Goal: Task Accomplishment & Management: Use online tool/utility

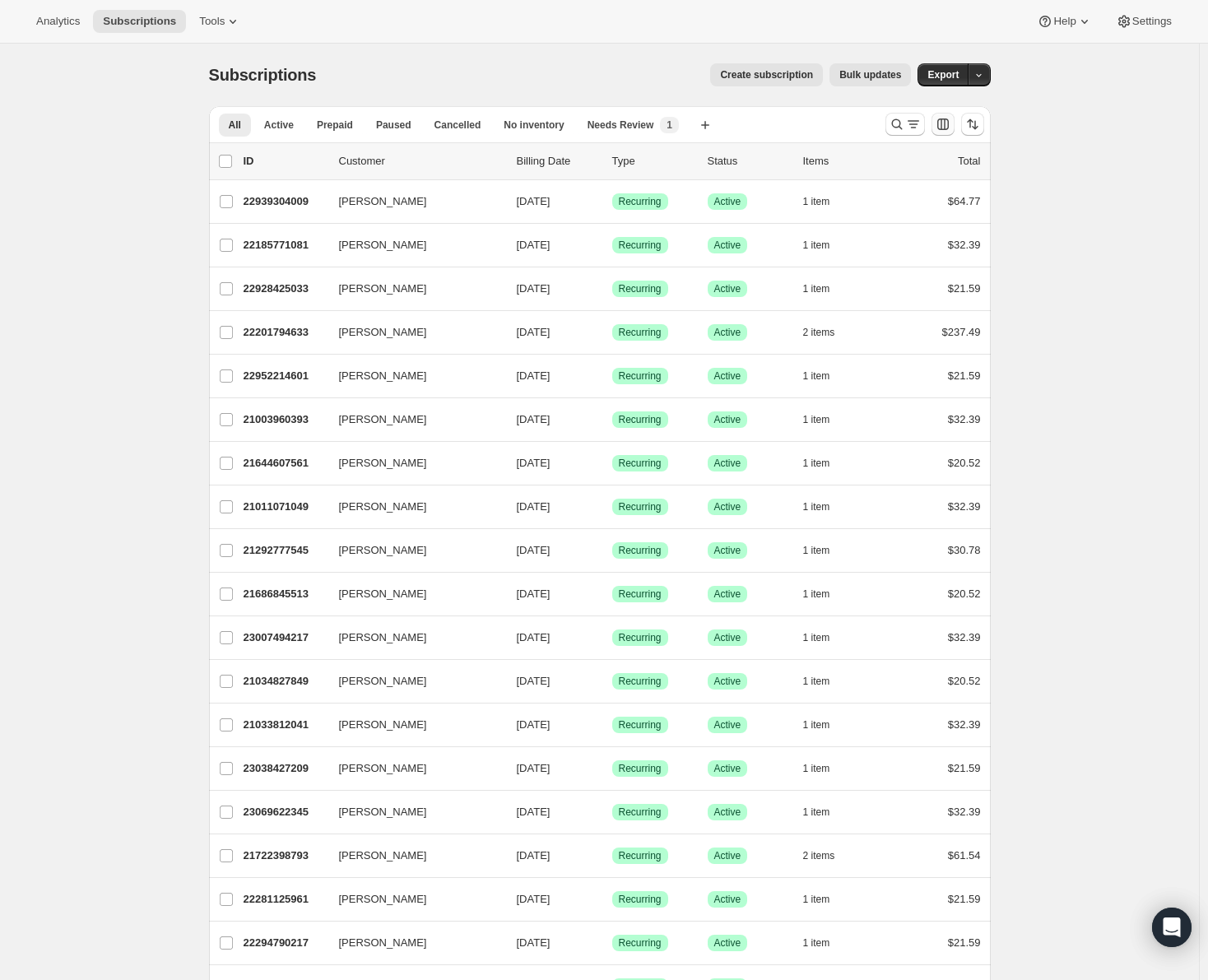
click at [950, 122] on icon "Customize table column order and visibility" at bounding box center [942, 124] width 17 height 17
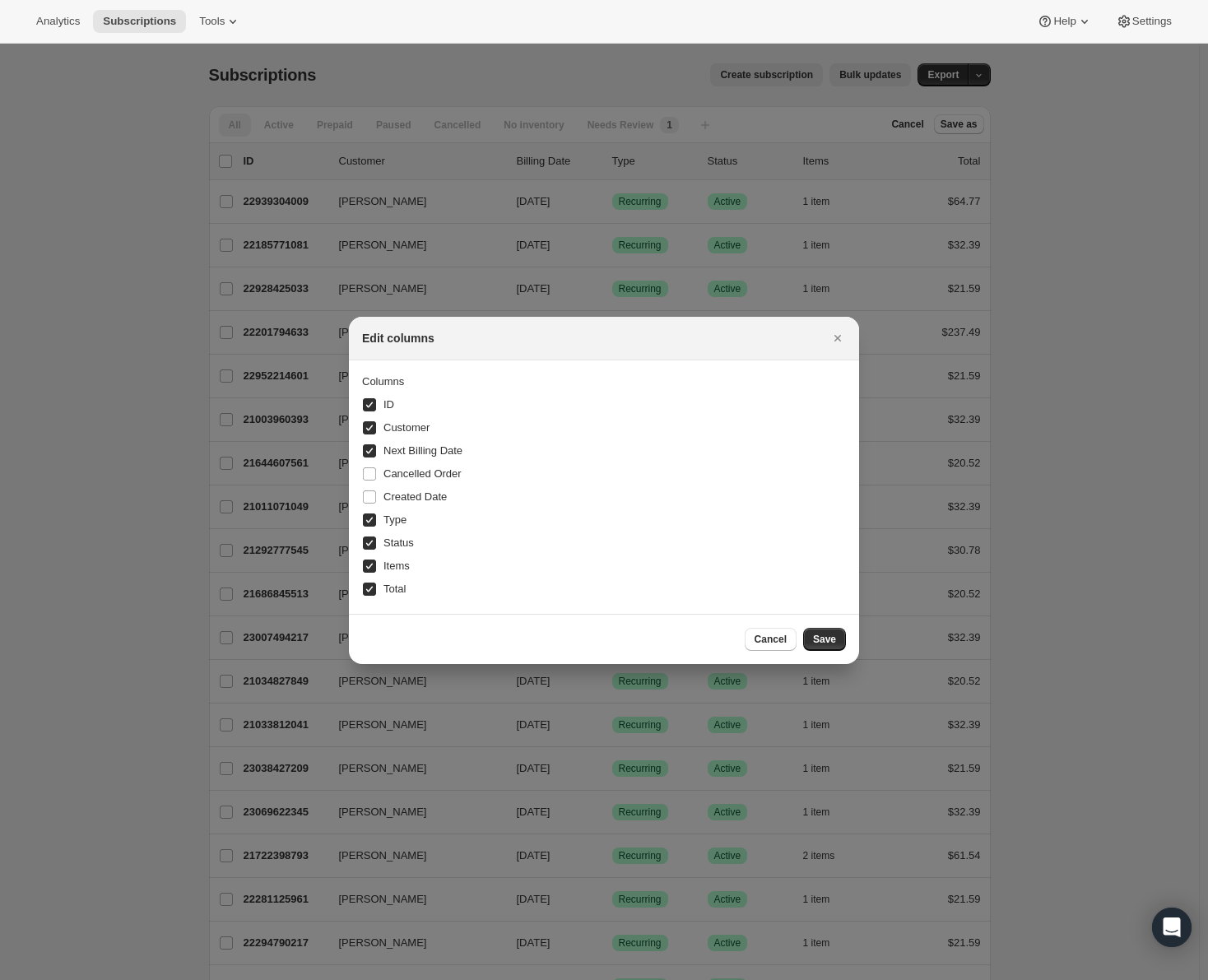
click at [1136, 429] on div at bounding box center [604, 490] width 1208 height 980
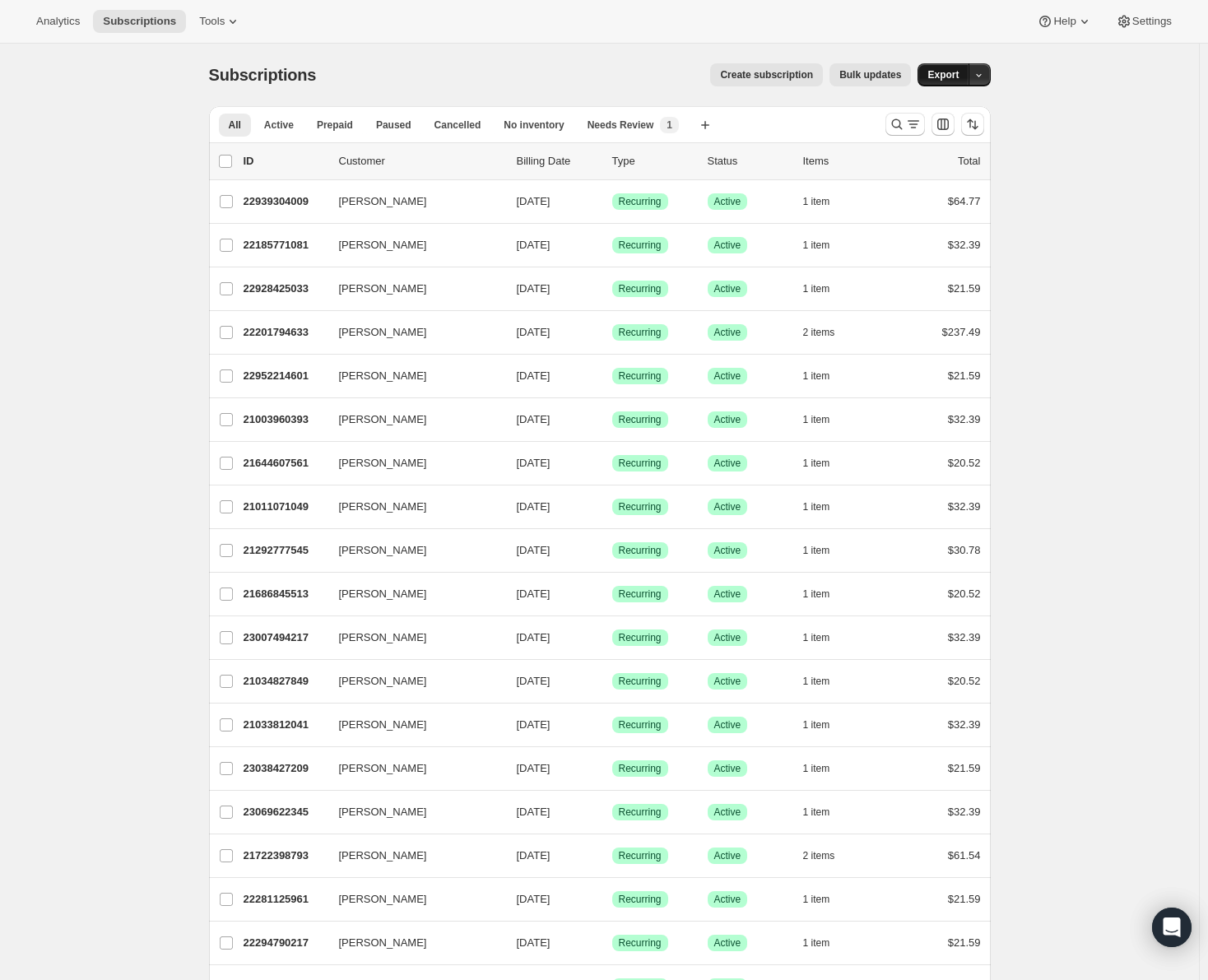
click at [944, 77] on span "Export" at bounding box center [943, 74] width 31 height 13
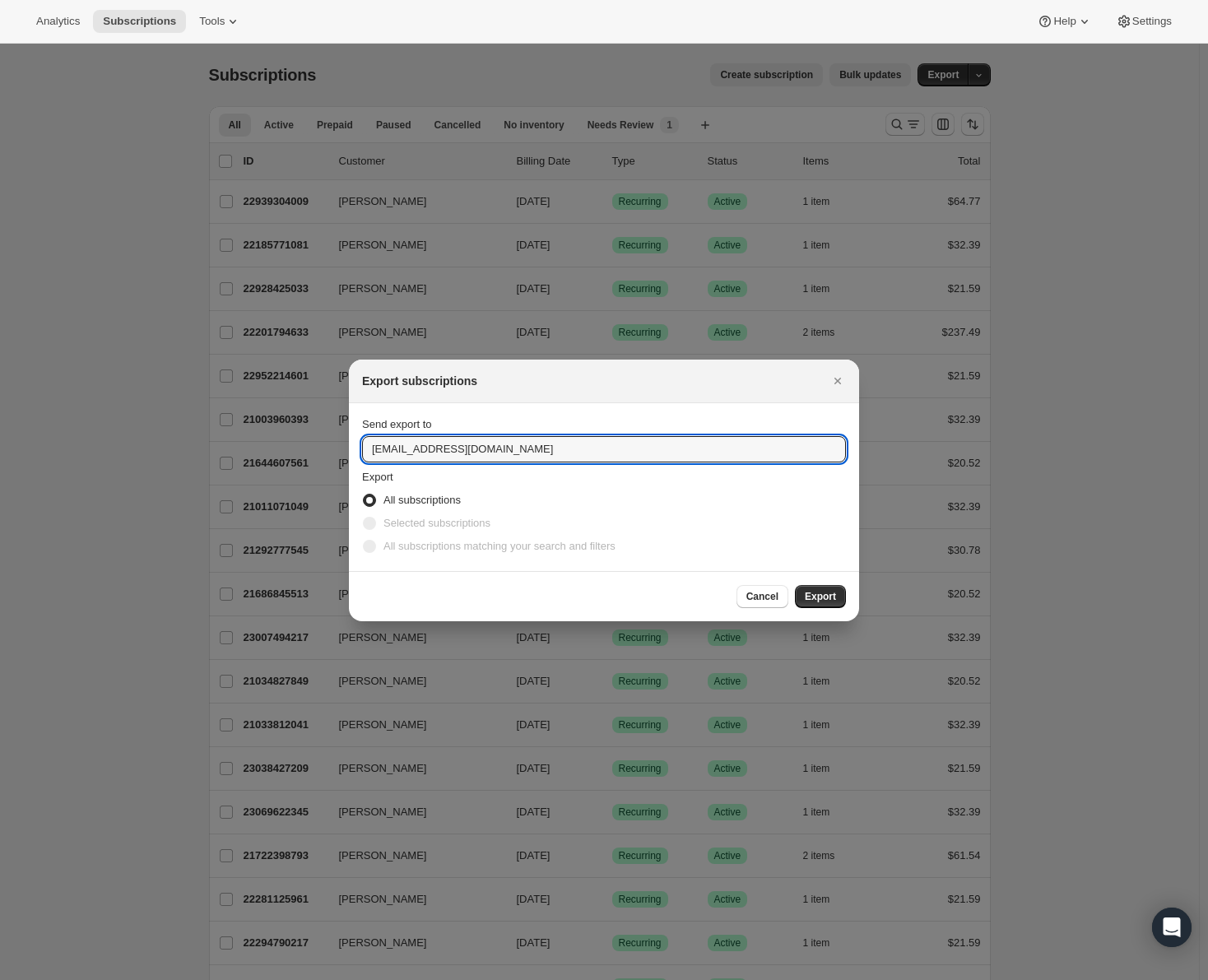
drag, startPoint x: 380, startPoint y: 450, endPoint x: 354, endPoint y: 445, distance: 26.5
click at [354, 445] on section "Send export to [EMAIL_ADDRESS][DOMAIN_NAME] Export All subscriptions Selected s…" at bounding box center [604, 487] width 510 height 168
type input "[DOMAIN_NAME][EMAIL_ADDRESS][DOMAIN_NAME]"
click at [827, 598] on span "Export" at bounding box center [820, 596] width 31 height 13
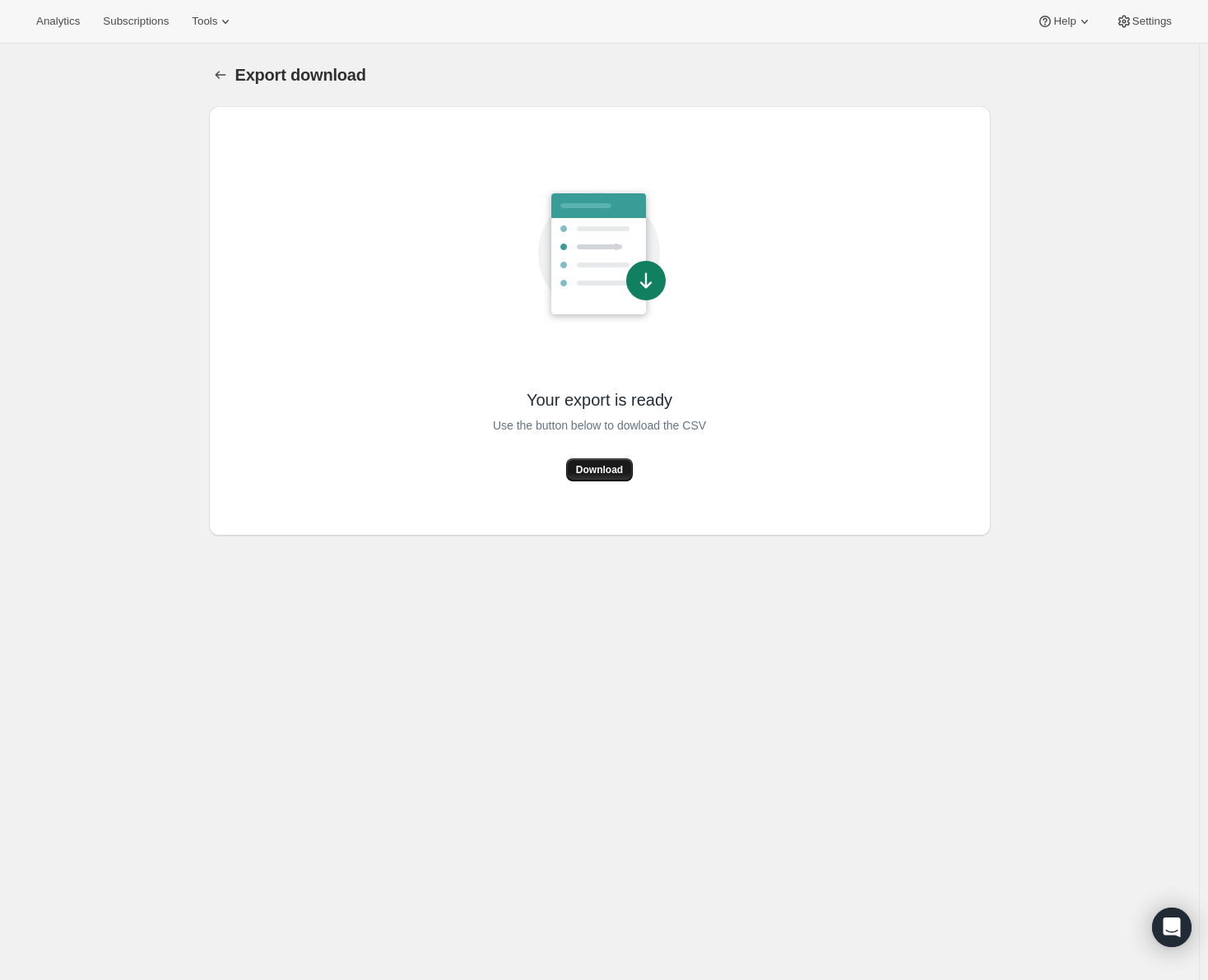
click at [611, 464] on span "Download" at bounding box center [599, 469] width 47 height 13
